Goal: Information Seeking & Learning: Learn about a topic

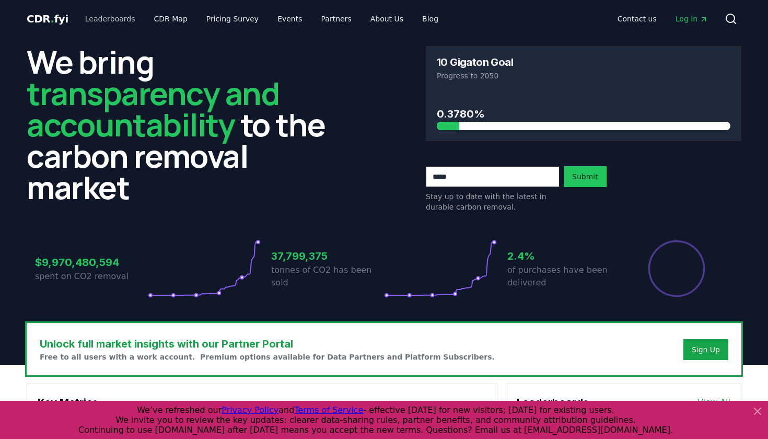
click at [99, 17] on link "Leaderboards" at bounding box center [110, 18] width 67 height 19
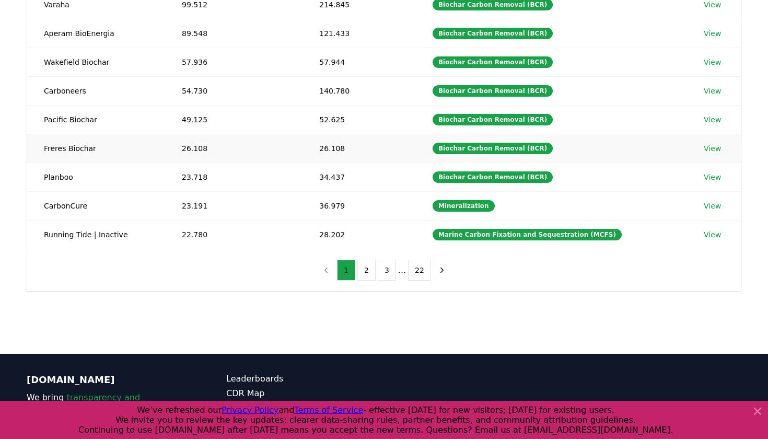
scroll to position [210, 0]
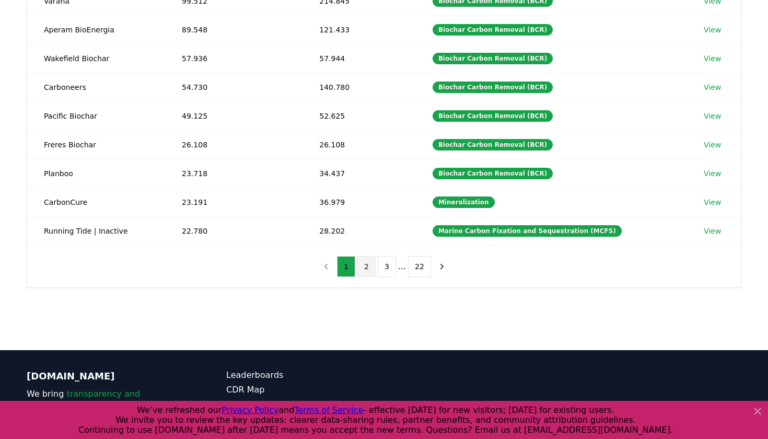
click at [362, 269] on button "2" at bounding box center [366, 266] width 18 height 21
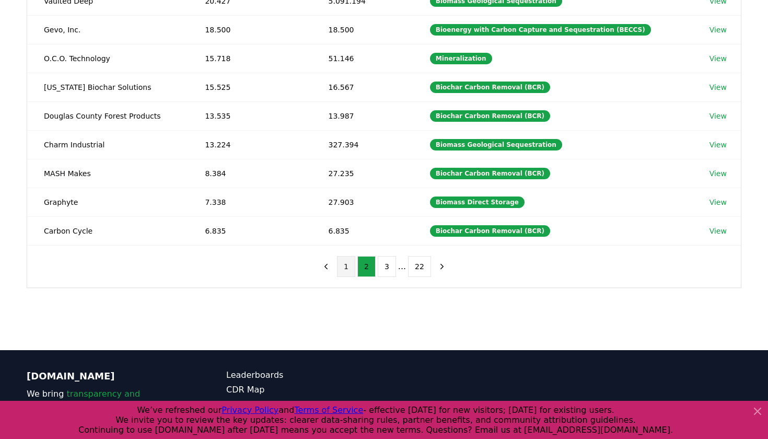
click at [343, 270] on button "1" at bounding box center [346, 266] width 18 height 21
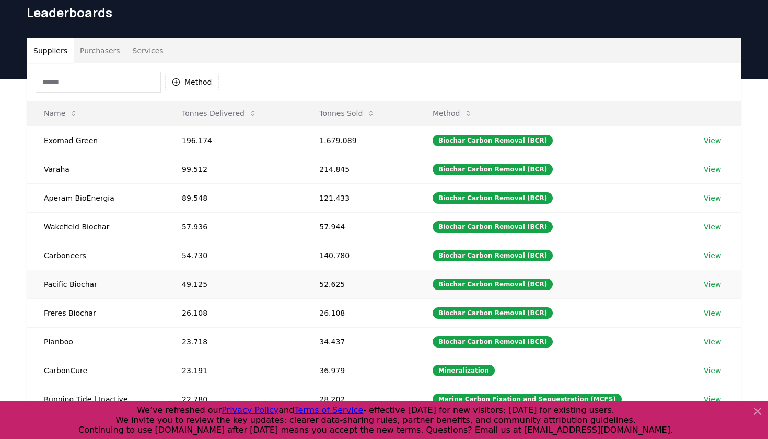
scroll to position [41, 0]
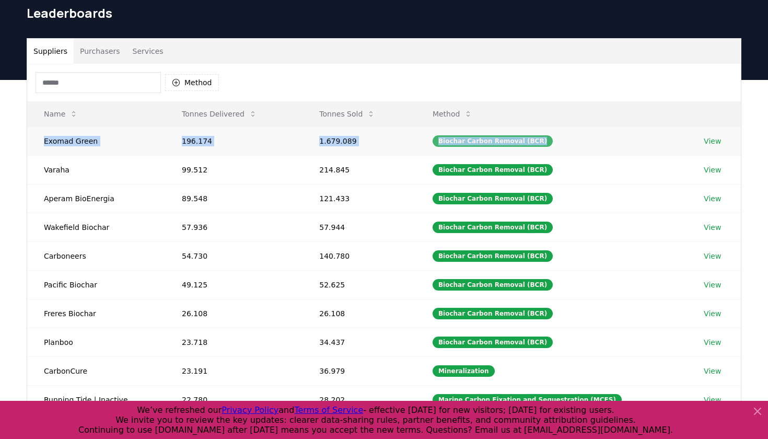
drag, startPoint x: 45, startPoint y: 139, endPoint x: 468, endPoint y: 145, distance: 423.0
click at [469, 146] on tr "Exomad Green 196.174 1.679.089 Biochar Carbon Removal (BCR) View" at bounding box center [383, 140] width 713 height 29
click at [317, 148] on td "1.679.089" at bounding box center [358, 140] width 113 height 29
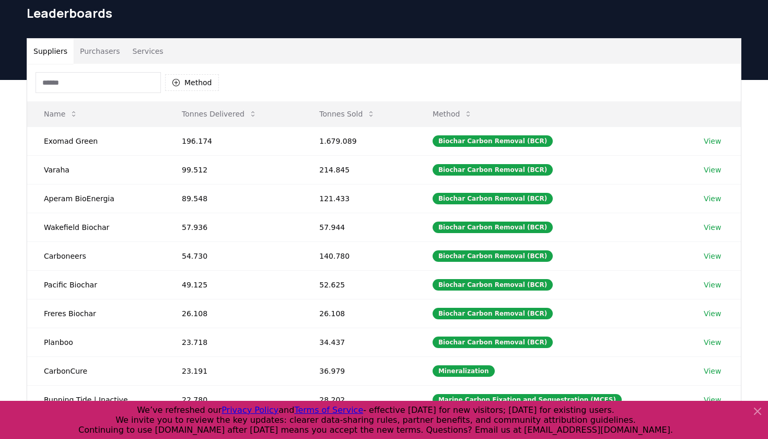
click at [96, 49] on button "Purchasers" at bounding box center [100, 51] width 53 height 25
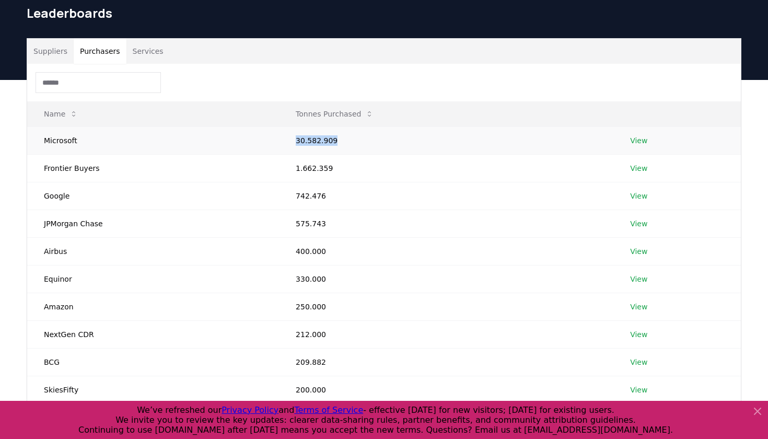
drag, startPoint x: 293, startPoint y: 140, endPoint x: 357, endPoint y: 140, distance: 63.7
click at [357, 140] on td "30.582.909" at bounding box center [446, 140] width 334 height 28
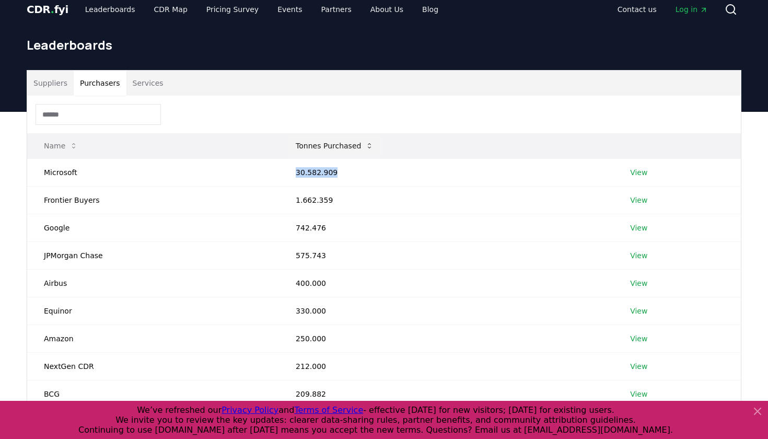
scroll to position [11, 0]
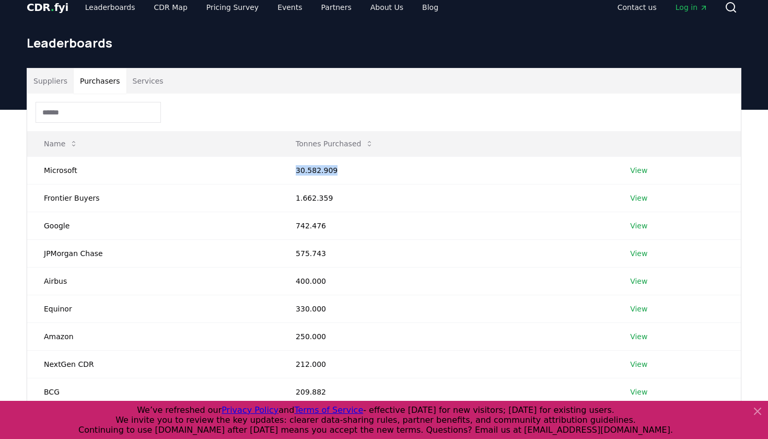
click at [143, 78] on button "Services" at bounding box center [147, 80] width 43 height 25
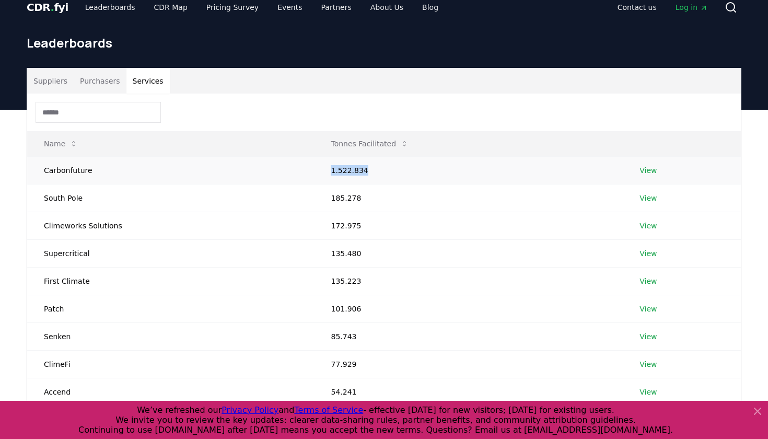
drag, startPoint x: 323, startPoint y: 168, endPoint x: 461, endPoint y: 168, distance: 137.9
click at [462, 169] on td "1.522.834" at bounding box center [468, 170] width 309 height 28
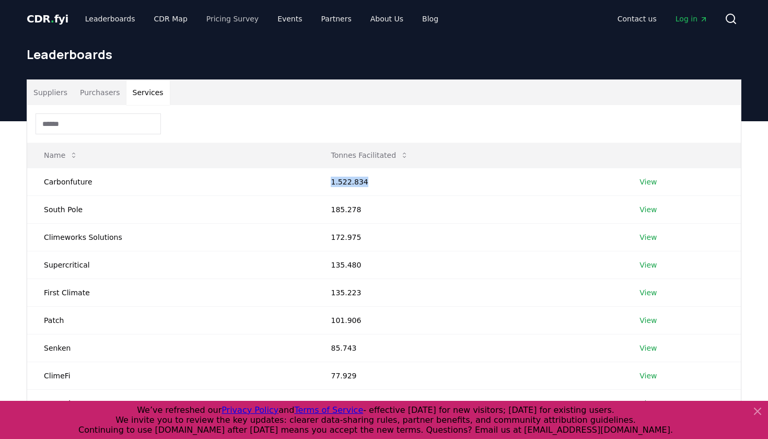
scroll to position [0, 0]
click at [213, 19] on link "Pricing Survey" at bounding box center [232, 18] width 69 height 19
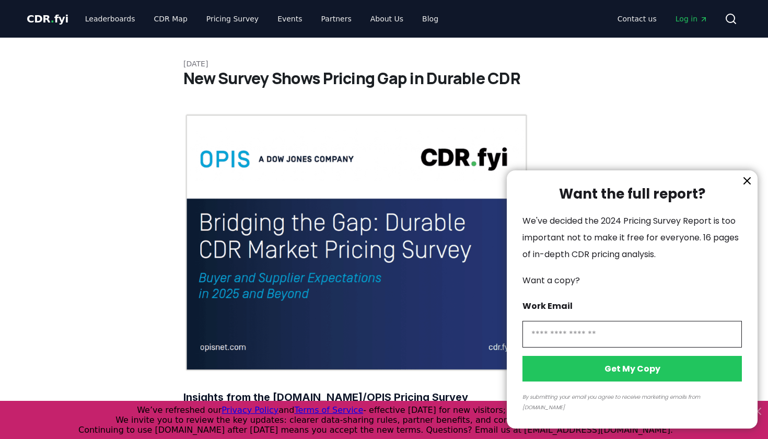
click at [102, 17] on div at bounding box center [384, 219] width 768 height 439
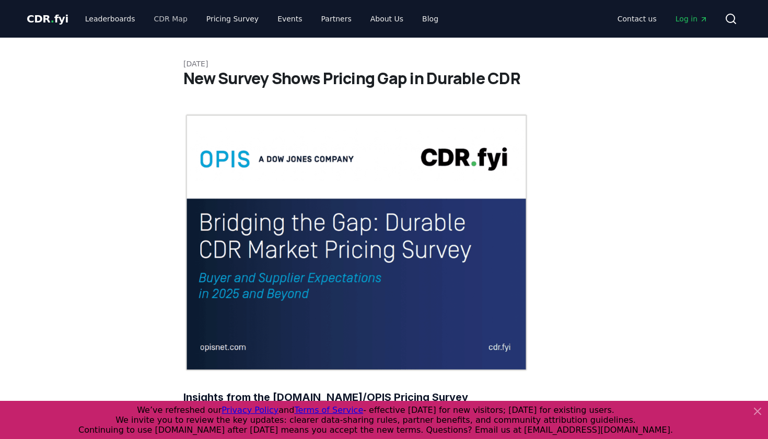
click at [166, 17] on link "CDR Map" at bounding box center [171, 18] width 50 height 19
